Goal: Information Seeking & Learning: Learn about a topic

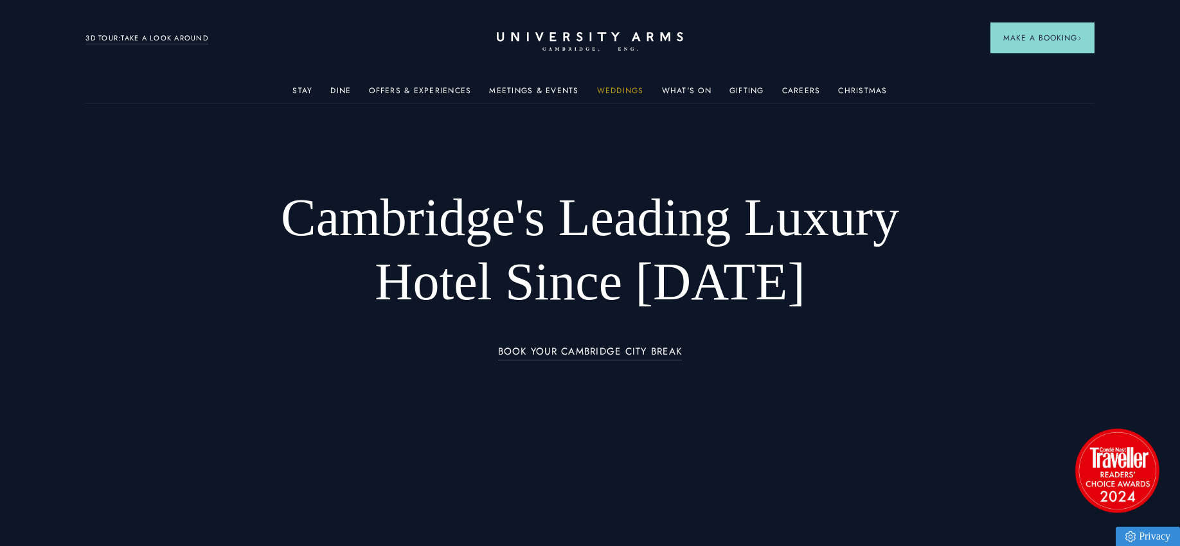
click at [611, 86] on link "Weddings" at bounding box center [620, 94] width 47 height 17
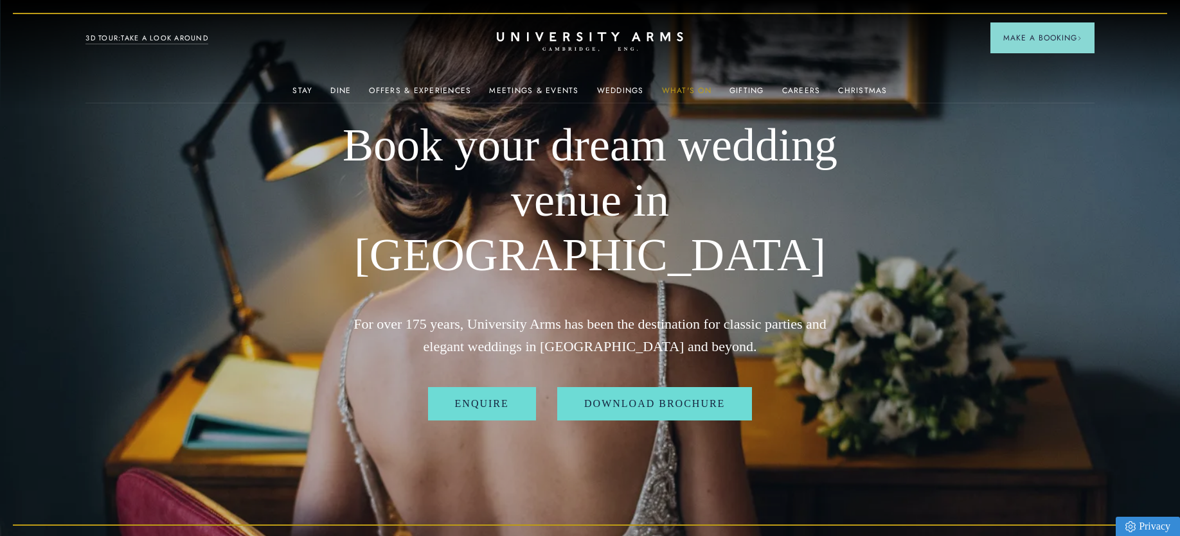
click at [662, 86] on link "What's On" at bounding box center [686, 94] width 49 height 17
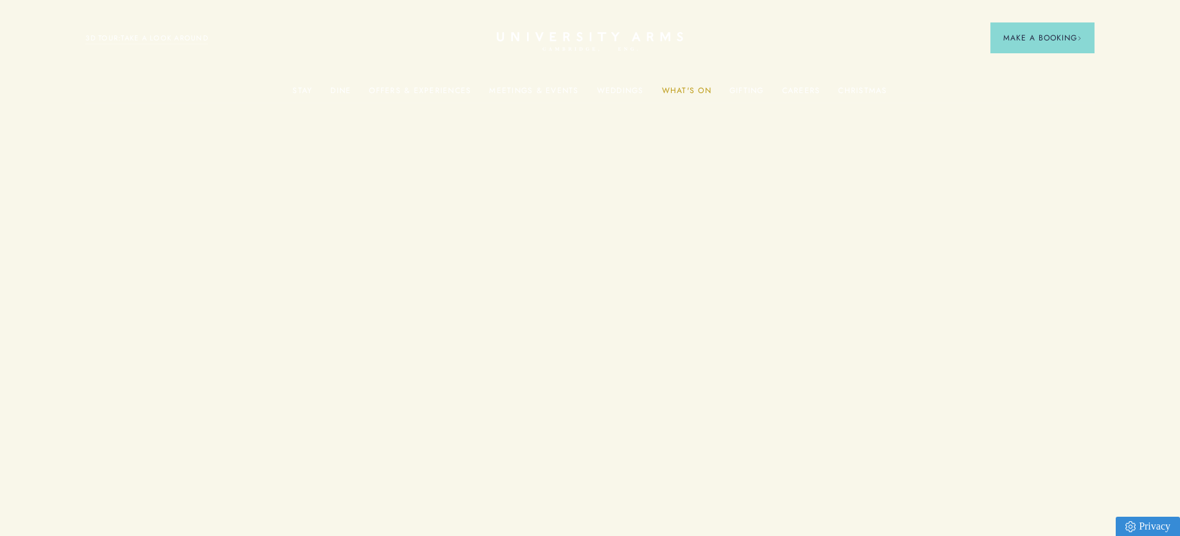
click at [667, 87] on link "What's On" at bounding box center [686, 94] width 49 height 17
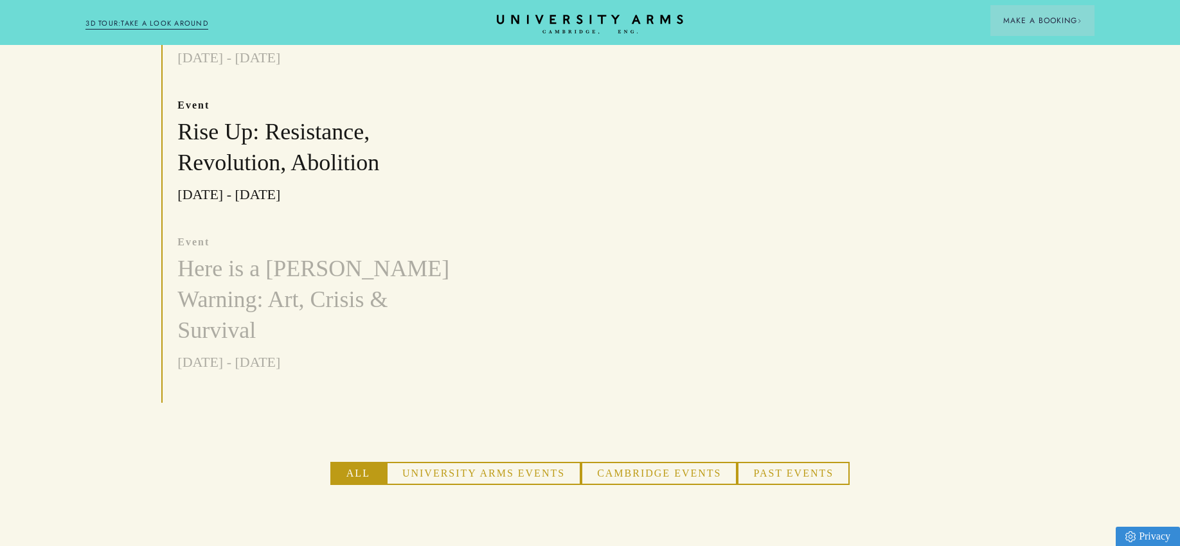
scroll to position [707, 0]
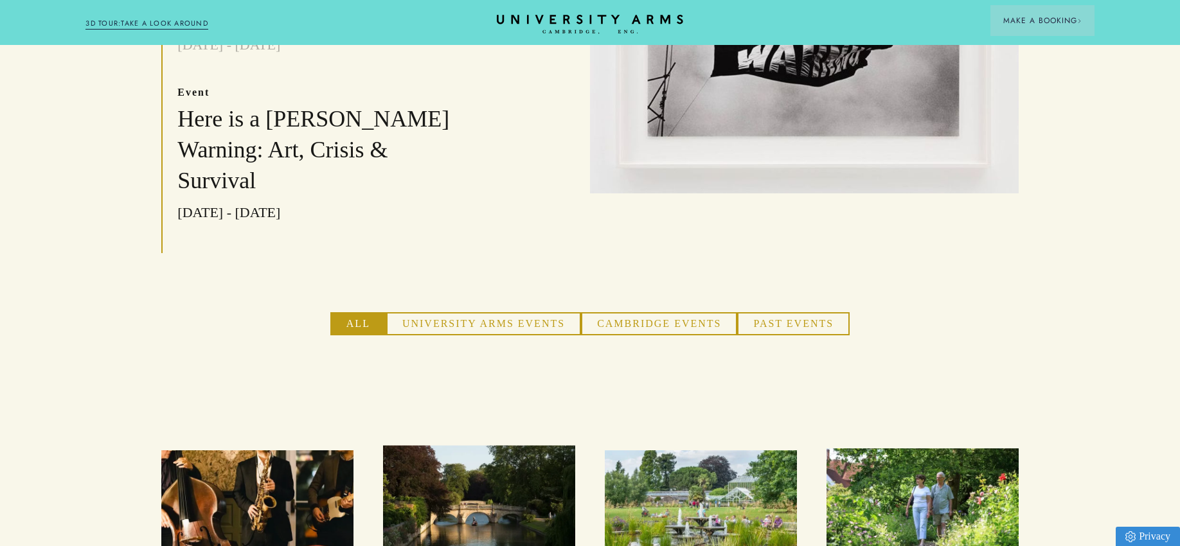
click at [531, 312] on button "University Arms Events" at bounding box center [483, 323] width 195 height 23
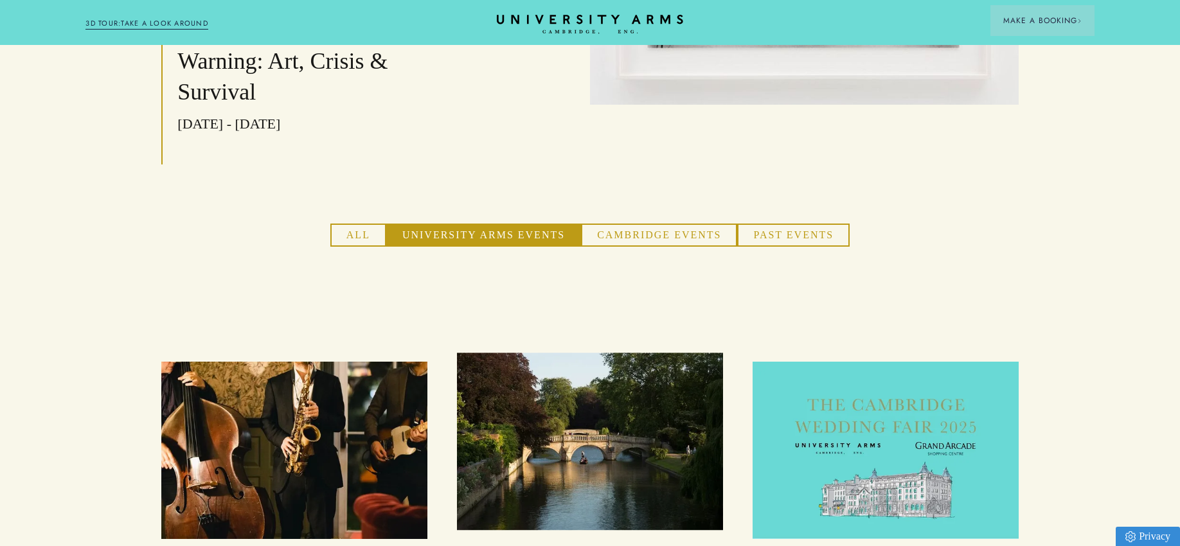
scroll to position [899, 0]
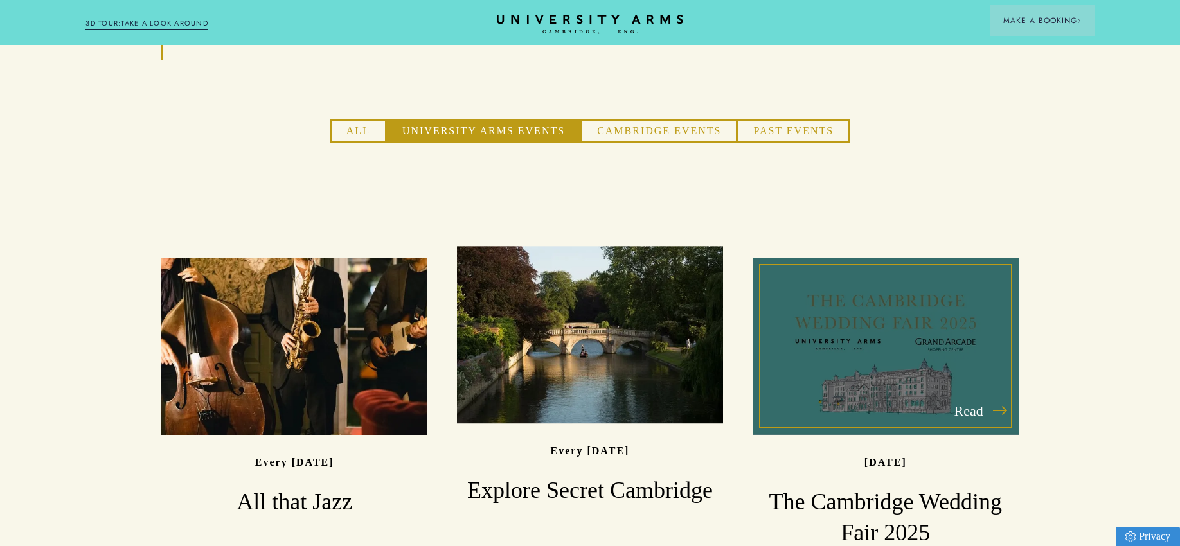
click at [914, 258] on div "Read" at bounding box center [885, 346] width 266 height 177
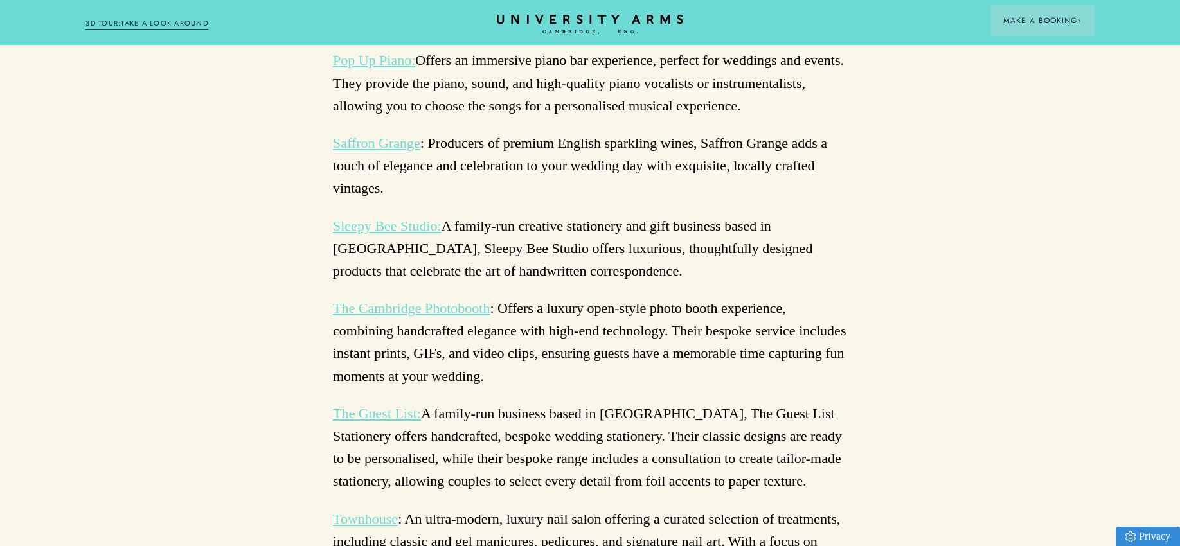
scroll to position [3341, 0]
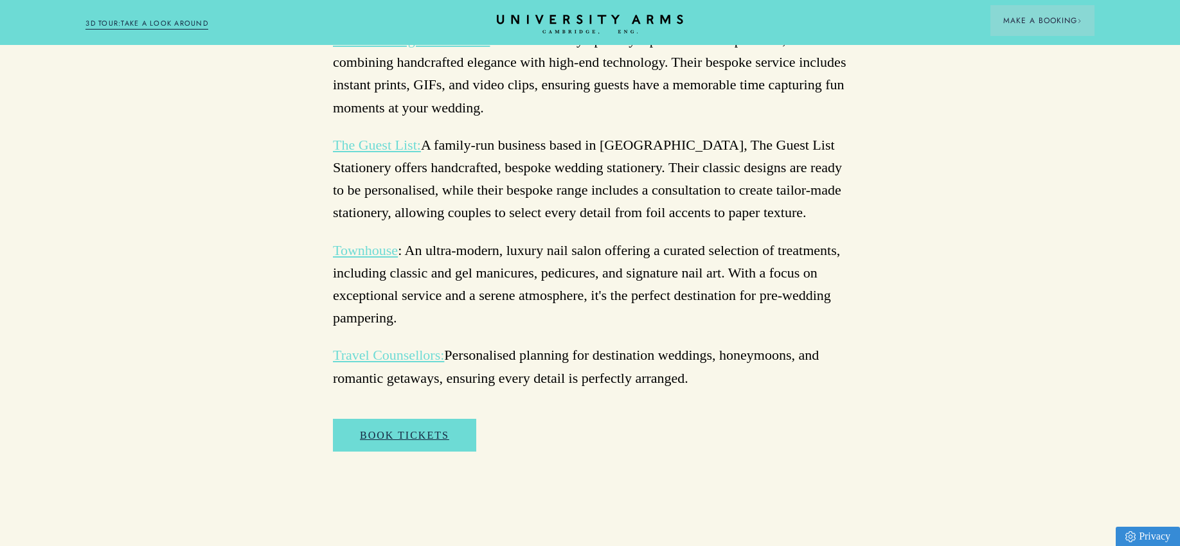
drag, startPoint x: 1034, startPoint y: 155, endPoint x: 959, endPoint y: 98, distance: 95.0
drag, startPoint x: 659, startPoint y: 183, endPoint x: 725, endPoint y: 247, distance: 92.2
click at [659, 239] on p "Townhouse : An ultra-modern, luxury nail salon offering a curated selection of …" at bounding box center [590, 284] width 514 height 91
